Goal: Task Accomplishment & Management: Use online tool/utility

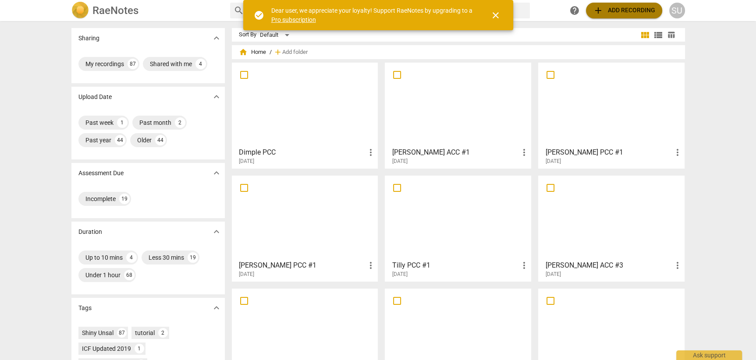
click at [617, 9] on span "add Add recording" at bounding box center [624, 10] width 62 height 11
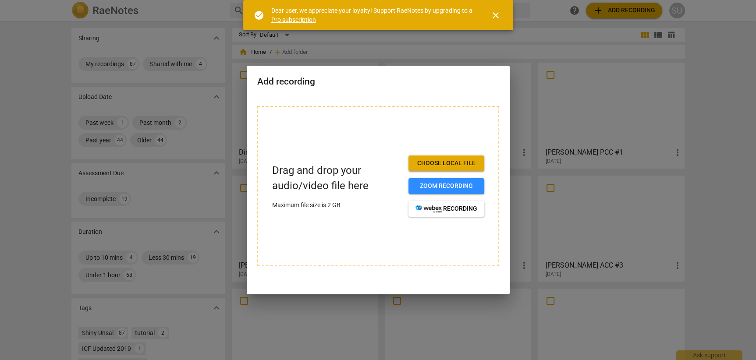
click at [436, 166] on span "Choose local file" at bounding box center [447, 163] width 62 height 9
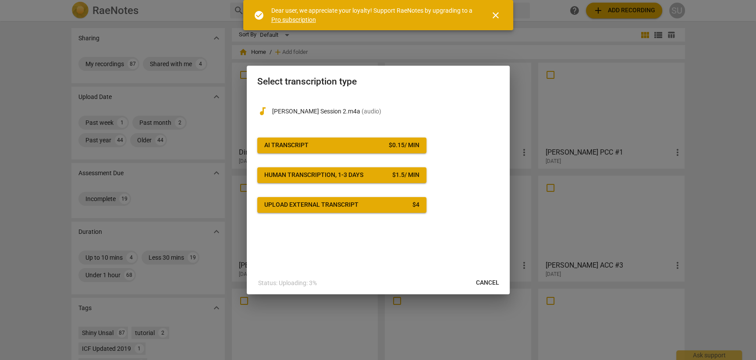
click at [324, 145] on span "AI Transcript $ 0.15 / min" at bounding box center [341, 145] width 155 height 9
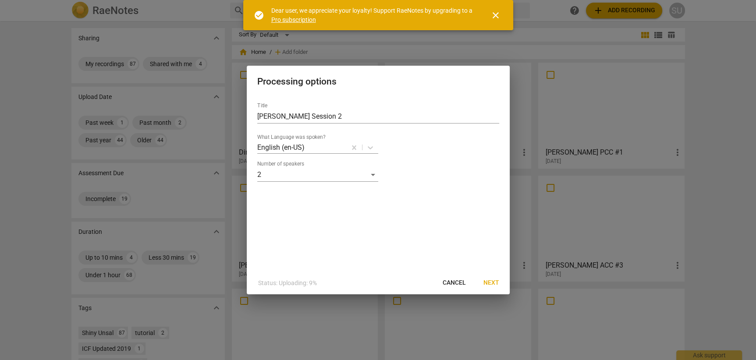
click at [494, 284] on span "Next" at bounding box center [492, 283] width 16 height 9
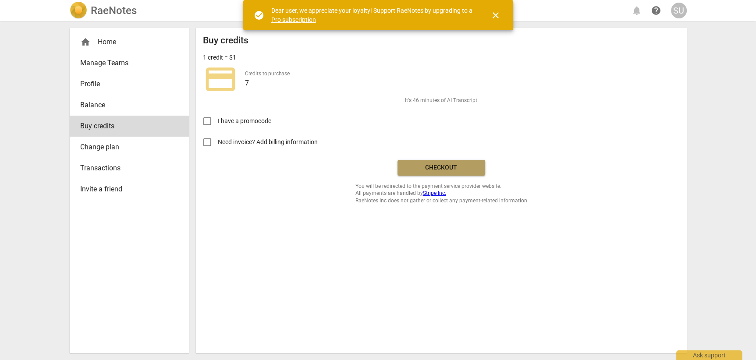
click at [419, 171] on span "Checkout" at bounding box center [442, 168] width 74 height 9
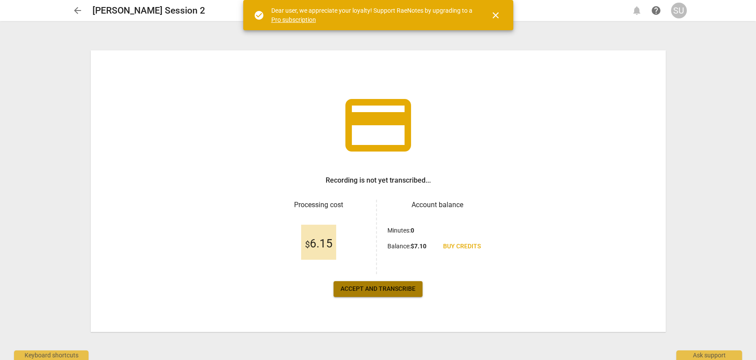
click at [366, 290] on span "Accept and transcribe" at bounding box center [378, 289] width 75 height 9
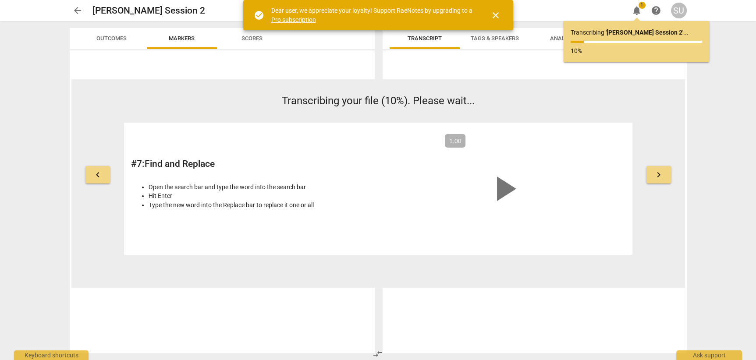
click at [496, 15] on span "close" at bounding box center [496, 15] width 11 height 11
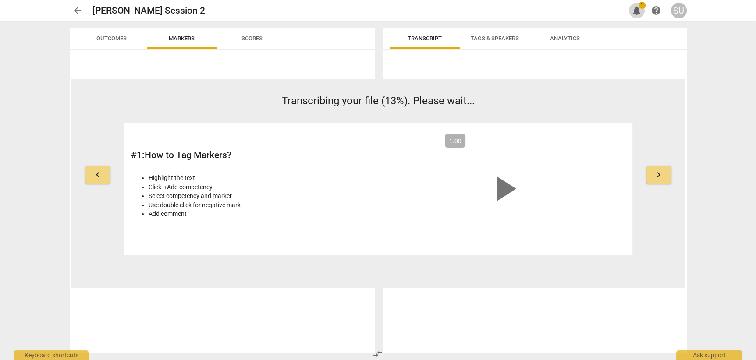
click at [640, 11] on span "notifications" at bounding box center [637, 10] width 11 height 11
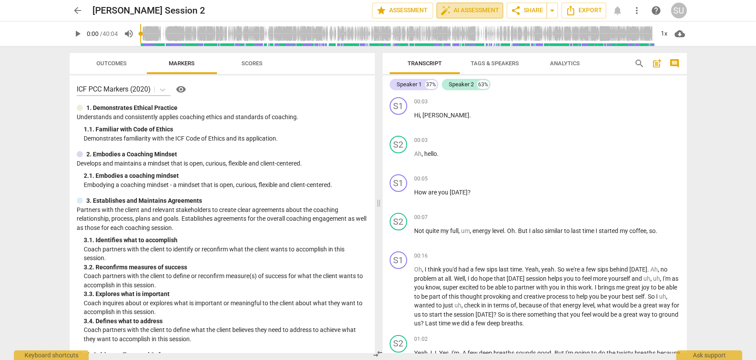
click at [466, 8] on span "auto_fix_high AI Assessment" at bounding box center [470, 10] width 59 height 11
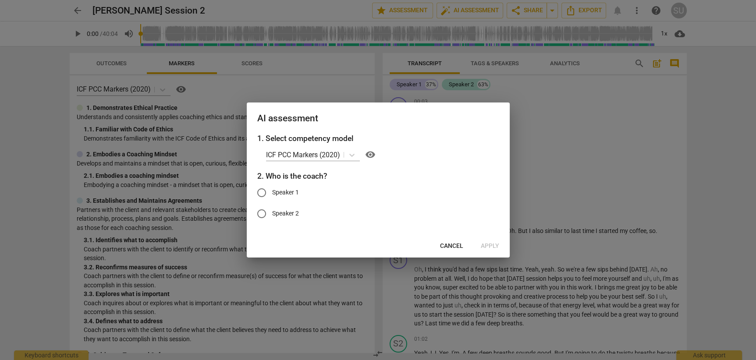
click at [450, 247] on span "Cancel" at bounding box center [451, 246] width 23 height 9
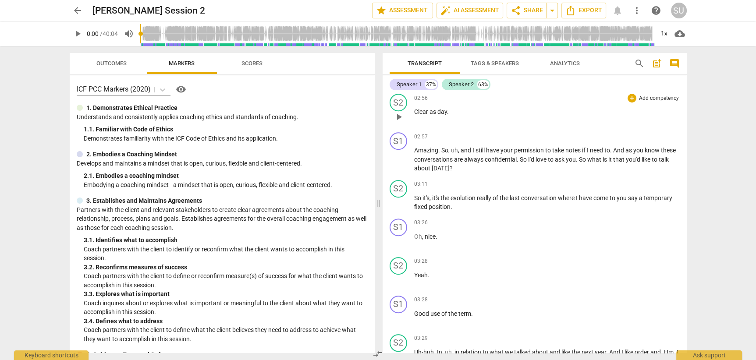
scroll to position [652, 0]
click at [410, 82] on div "Speaker 1" at bounding box center [409, 84] width 25 height 9
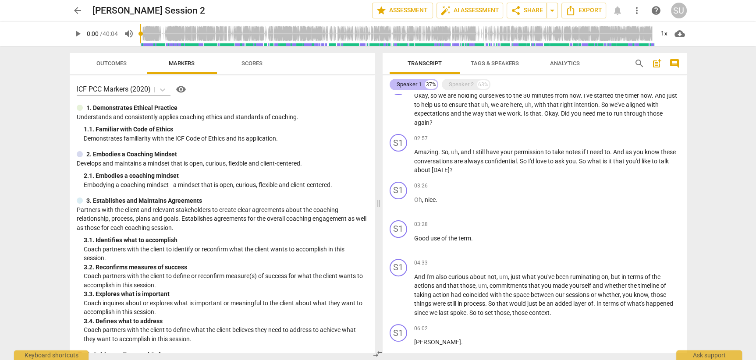
click at [410, 82] on div "Speaker 1" at bounding box center [409, 84] width 25 height 9
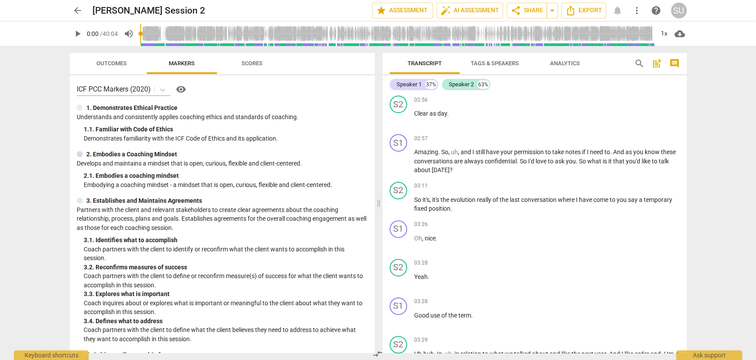
click at [495, 62] on span "Tags & Speakers" at bounding box center [495, 63] width 48 height 7
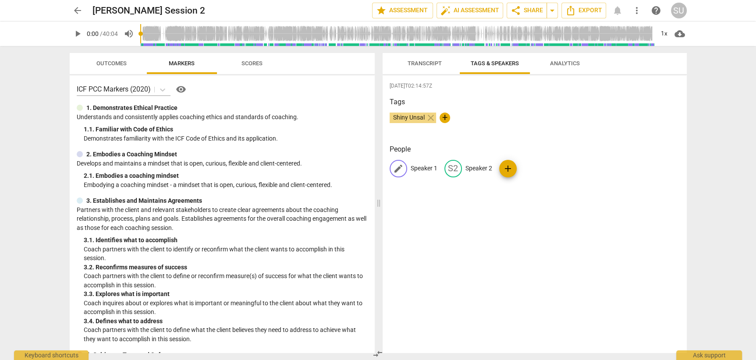
click at [420, 167] on p "Speaker 1" at bounding box center [424, 168] width 27 height 9
type input "Coach"
click at [527, 168] on p "Speaker 2" at bounding box center [536, 168] width 27 height 9
type input "Client"
click at [535, 214] on div "[DATE]T02:14:57Z Tags Shiny Unsal close + People CO Coach edit Client delete add" at bounding box center [535, 214] width 304 height 278
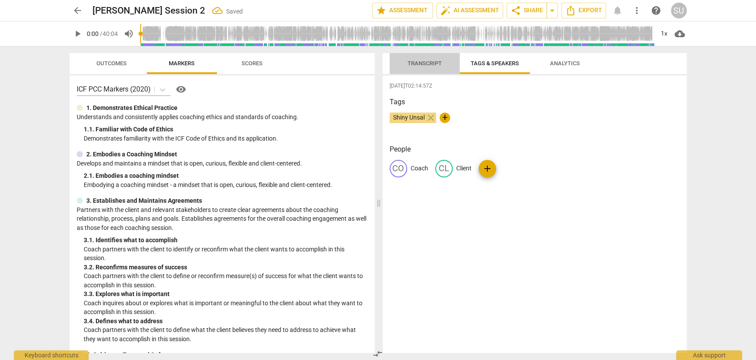
click at [416, 62] on span "Transcript" at bounding box center [425, 63] width 34 height 7
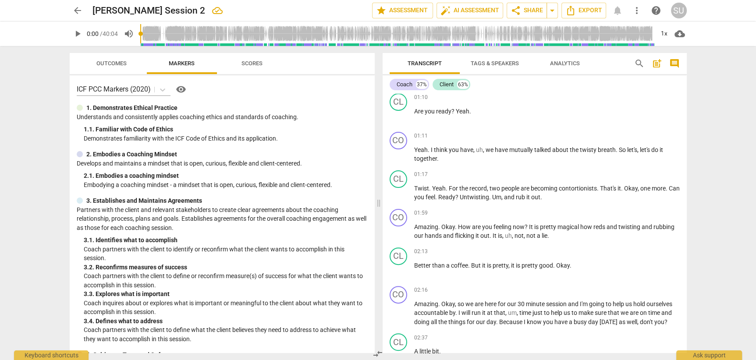
scroll to position [319, 0]
